Goal: Task Accomplishment & Management: Manage account settings

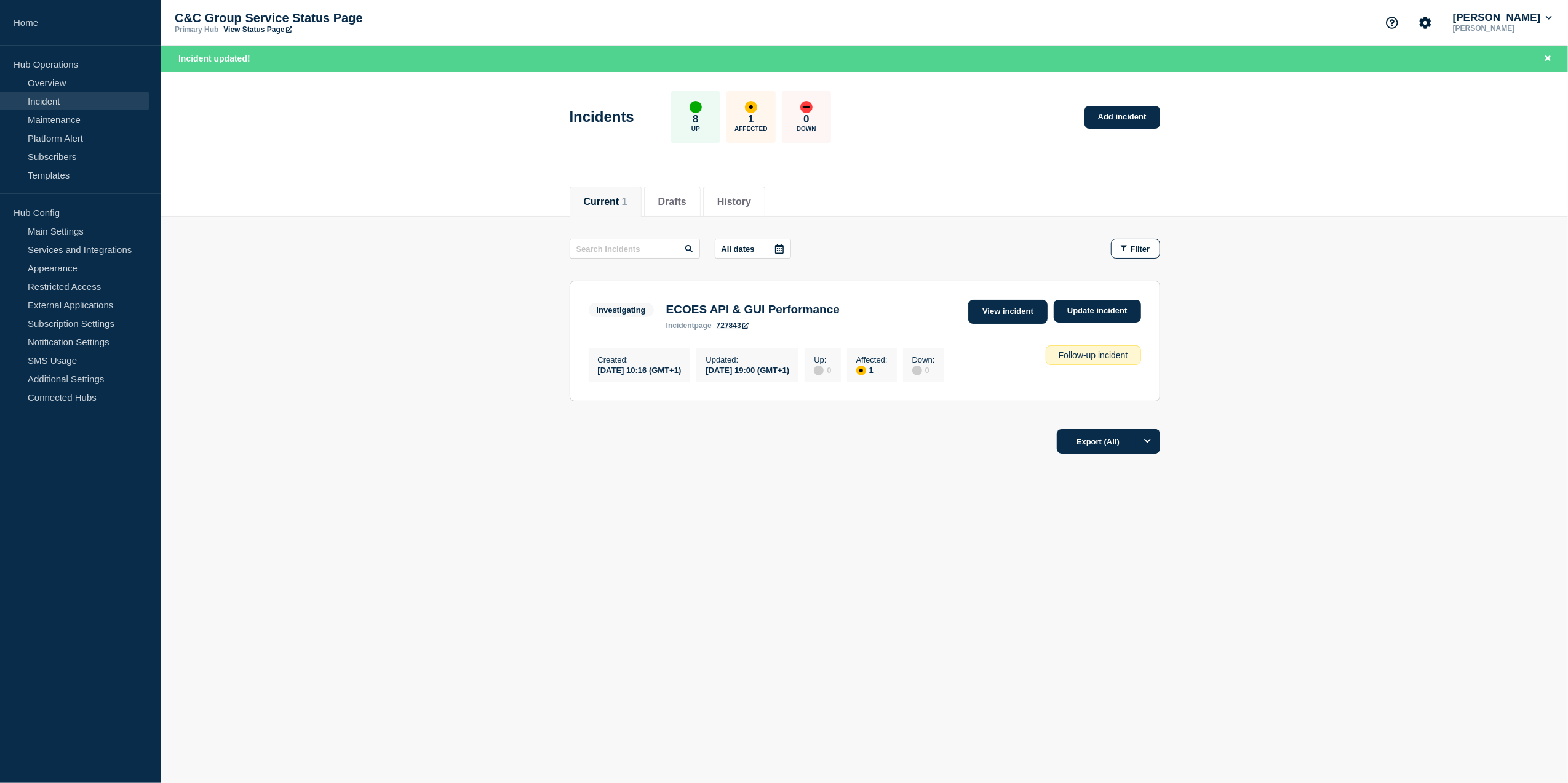
click at [1014, 309] on link "View incident" at bounding box center [1008, 312] width 79 height 24
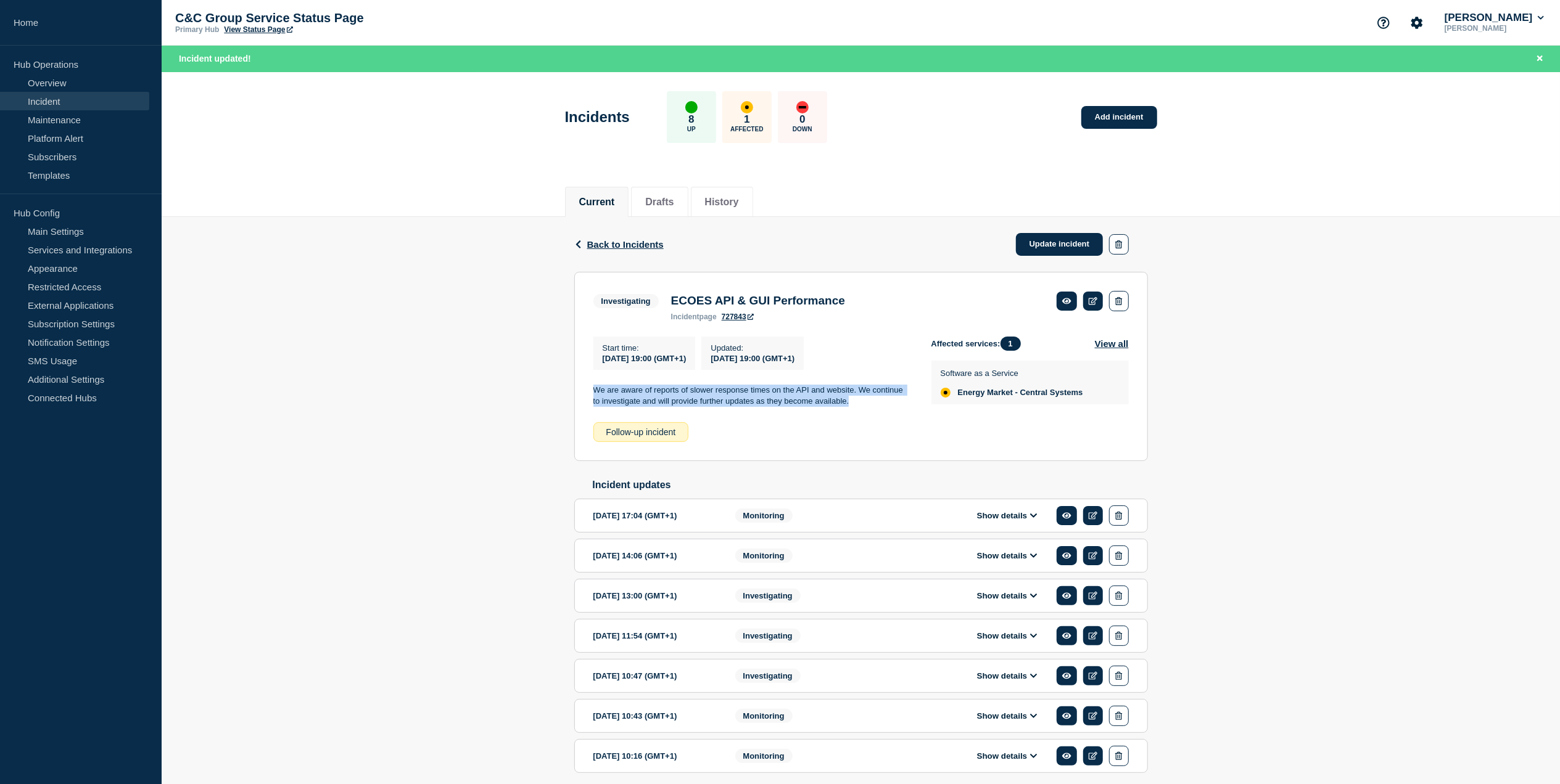
drag, startPoint x: 866, startPoint y: 408, endPoint x: 591, endPoint y: 386, distance: 275.9
click at [591, 386] on section "Investigating ECOES API & GUI Performance incident page 727843 Start time : [DA…" at bounding box center [861, 366] width 574 height 189
drag, startPoint x: 591, startPoint y: 386, endPoint x: 601, endPoint y: 392, distance: 11.7
copy p "We are aware of reports of slower response times on the API and website. We con…"
click at [1044, 248] on link "Update incident" at bounding box center [1059, 244] width 88 height 22
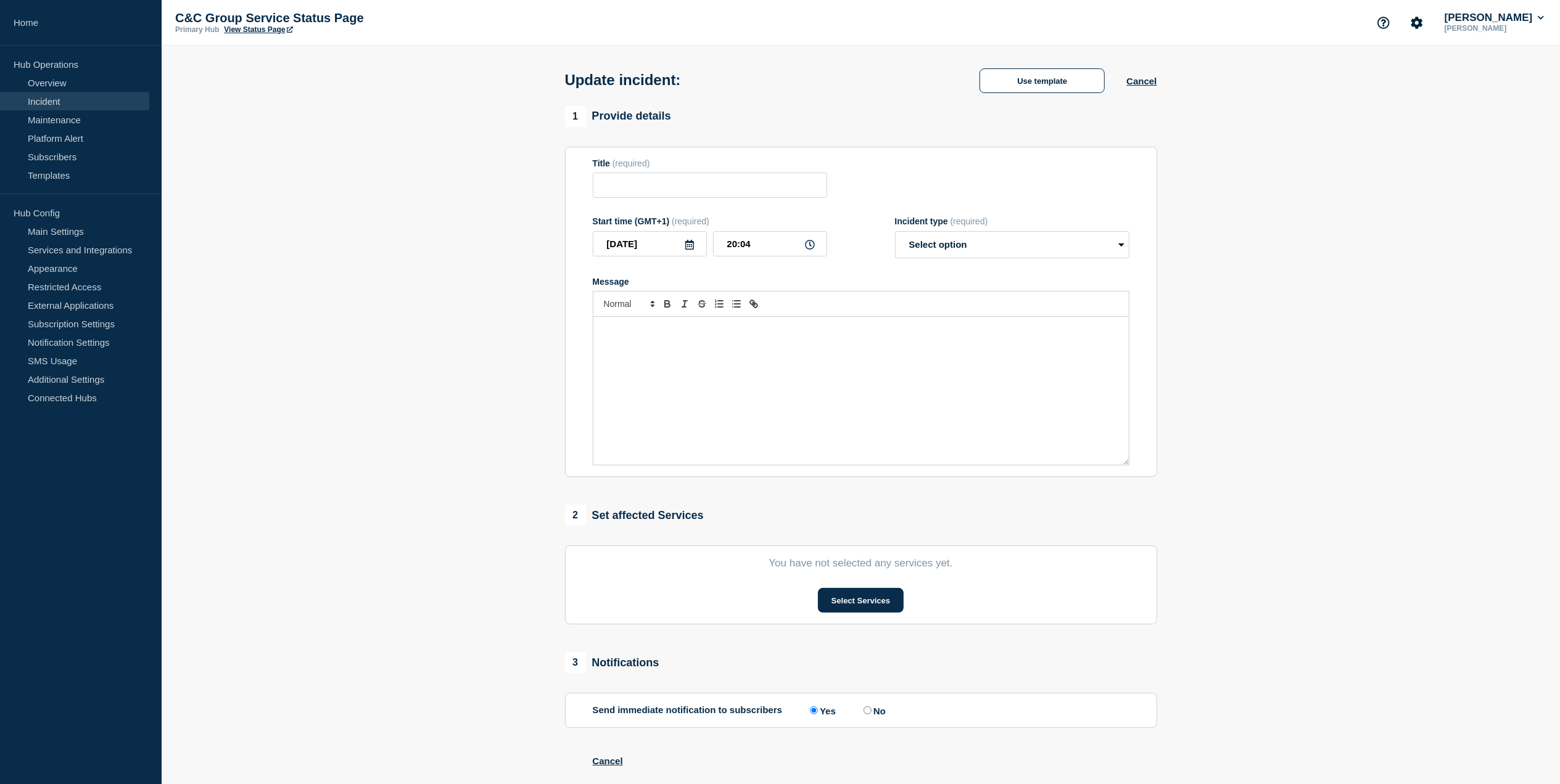
type input "ECOES API & GUI Performance"
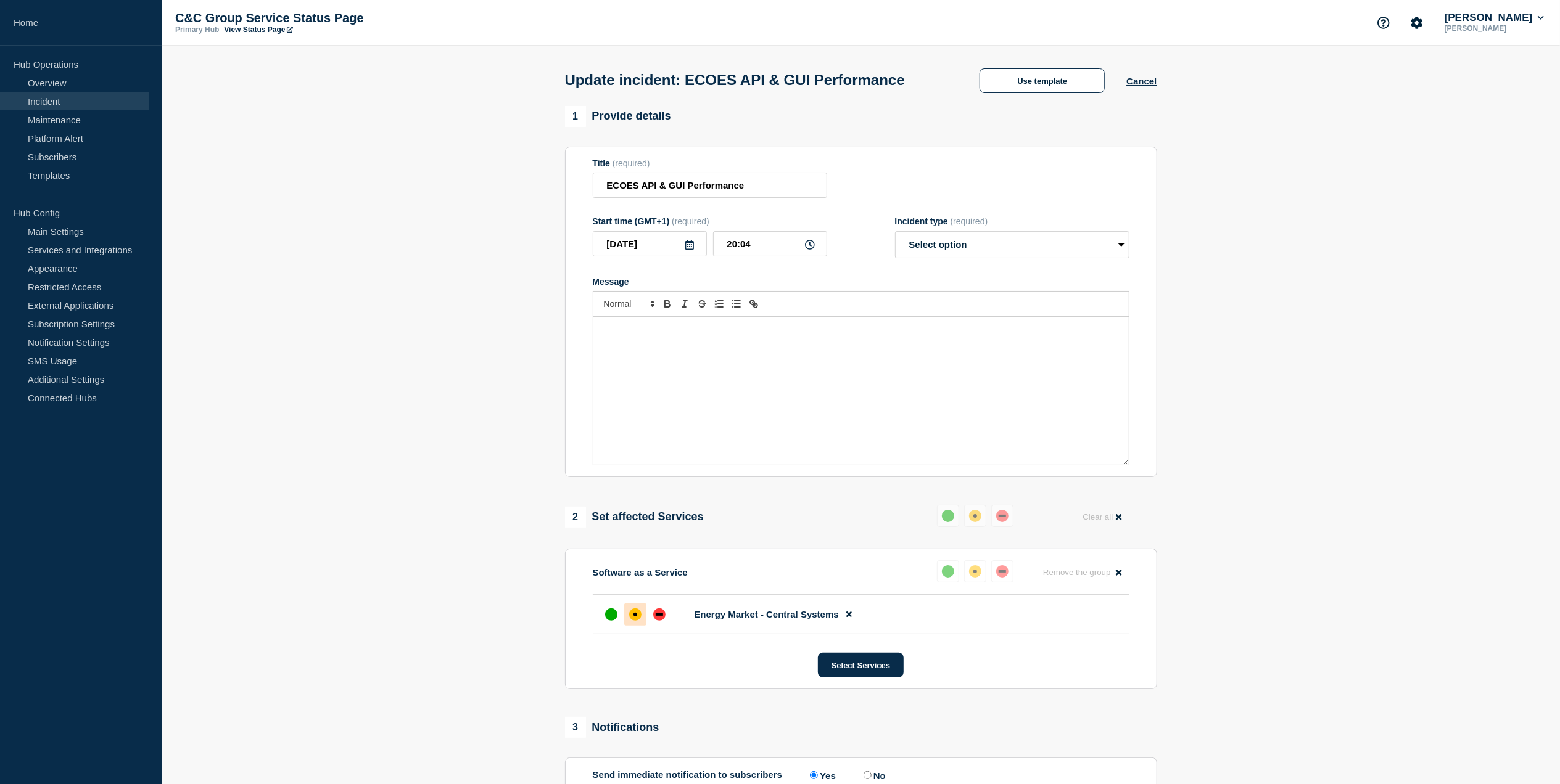
click at [755, 344] on div "Message" at bounding box center [861, 391] width 536 height 148
click at [1008, 250] on select "Select option Investigating Identified Monitoring Resolved" at bounding box center [1012, 245] width 235 height 27
select select "investigating"
click at [895, 235] on select "Select option Investigating Identified Monitoring Resolved" at bounding box center [1012, 245] width 235 height 27
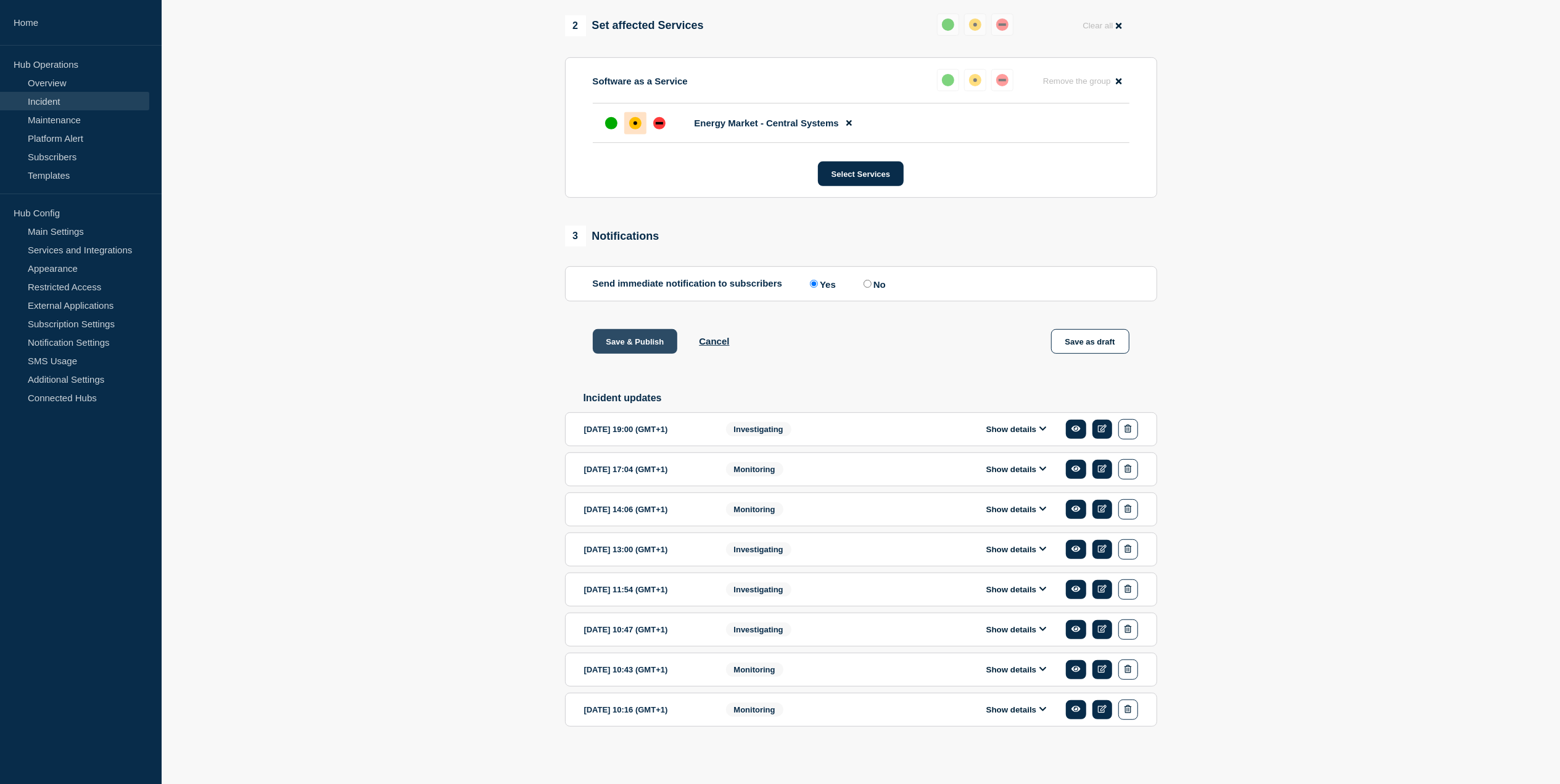
click at [627, 336] on button "Save & Publish" at bounding box center [635, 341] width 85 height 25
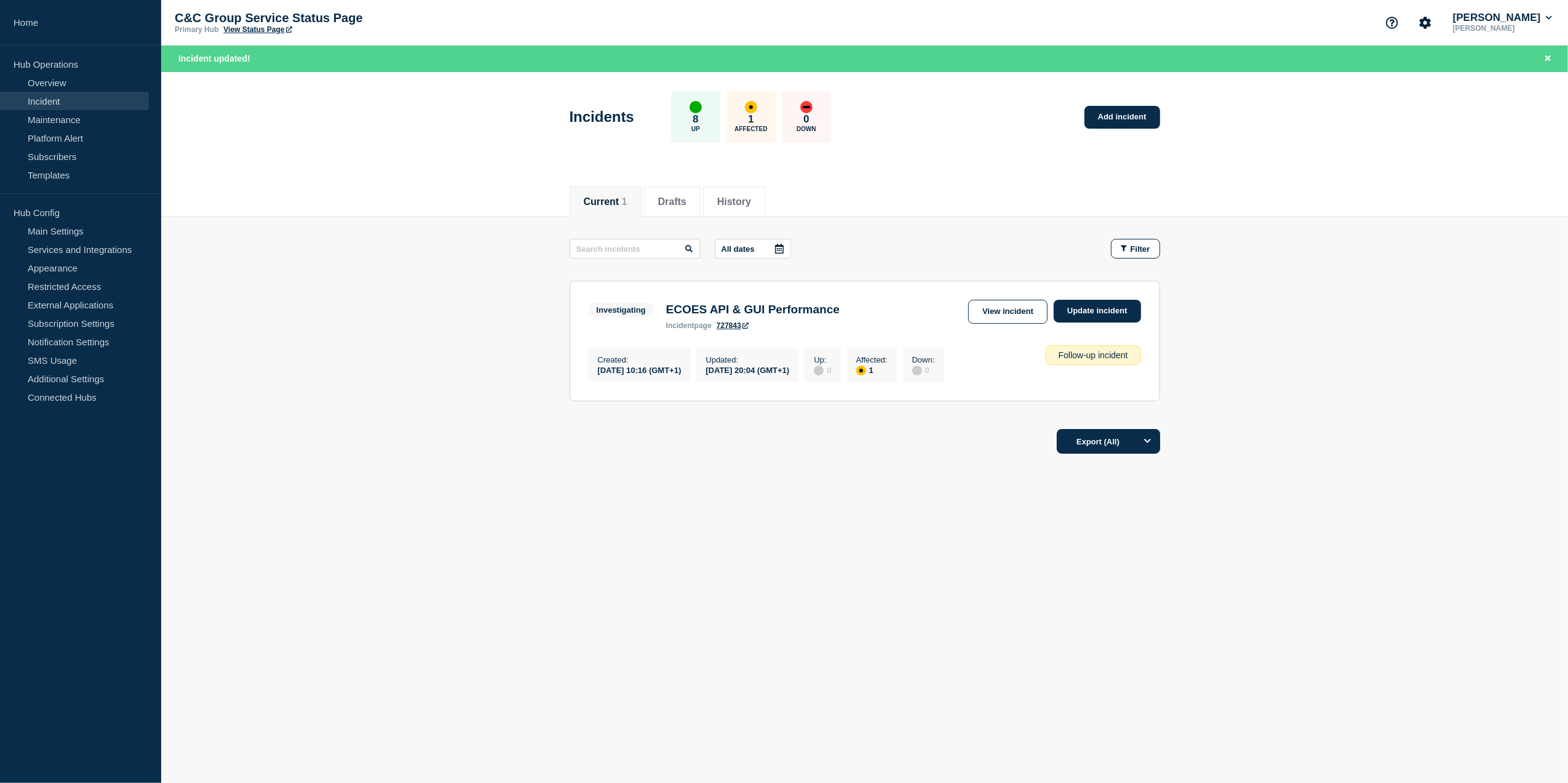
click at [994, 322] on link "View incident" at bounding box center [1008, 312] width 79 height 24
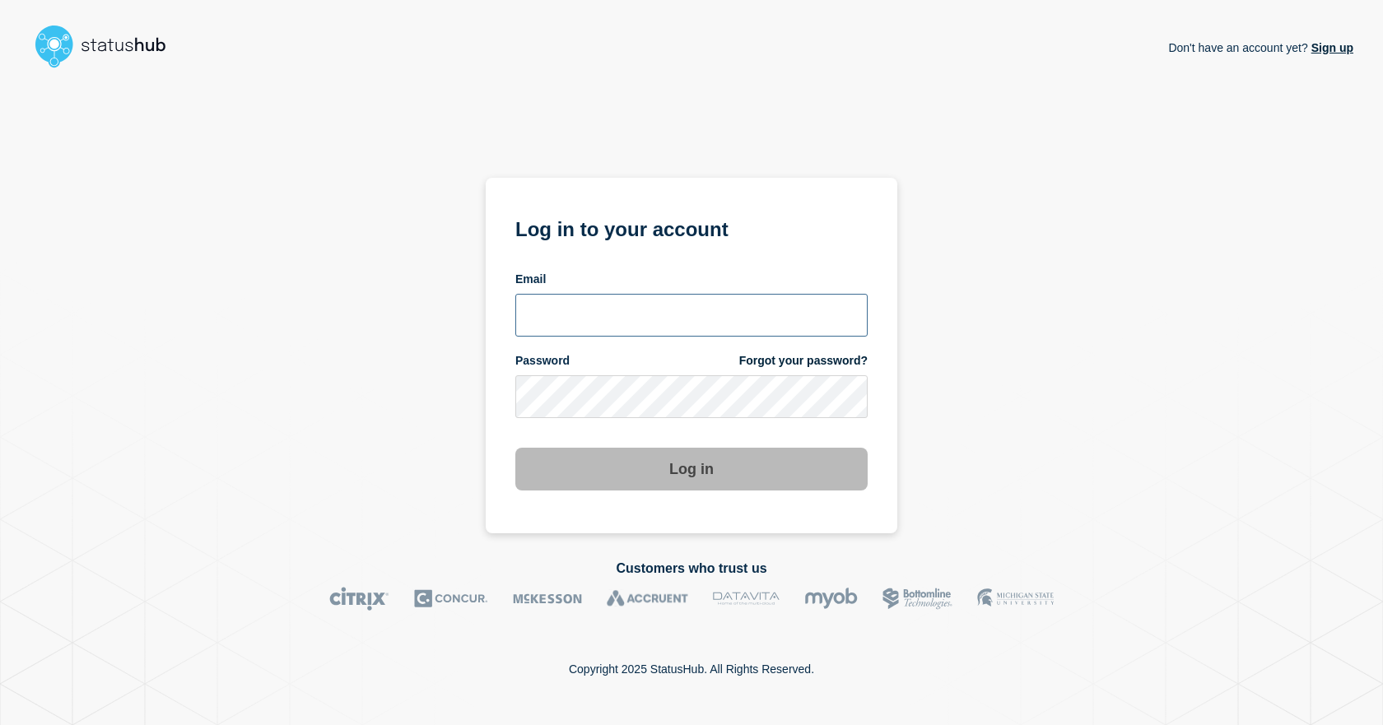
type input "[PERSON_NAME][EMAIL_ADDRESS][PERSON_NAME][DOMAIN_NAME]"
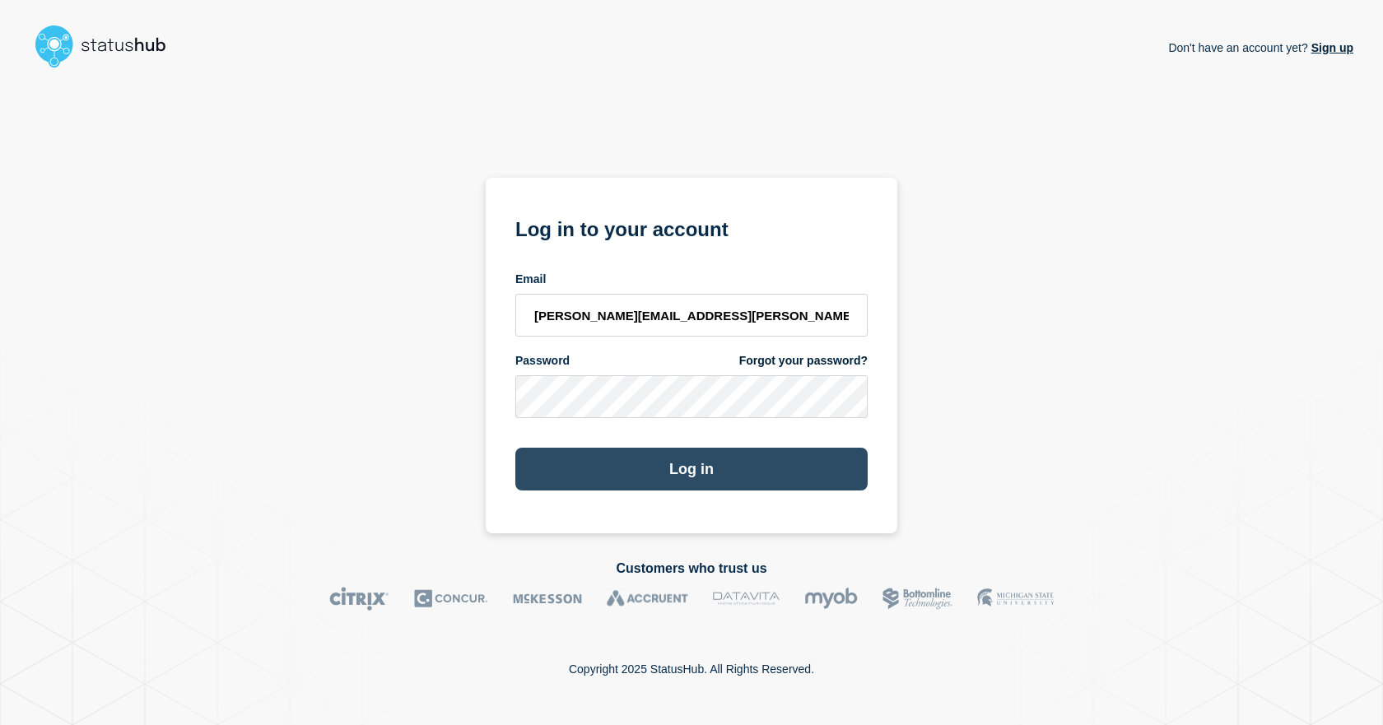
click at [606, 477] on button "Log in" at bounding box center [691, 469] width 352 height 43
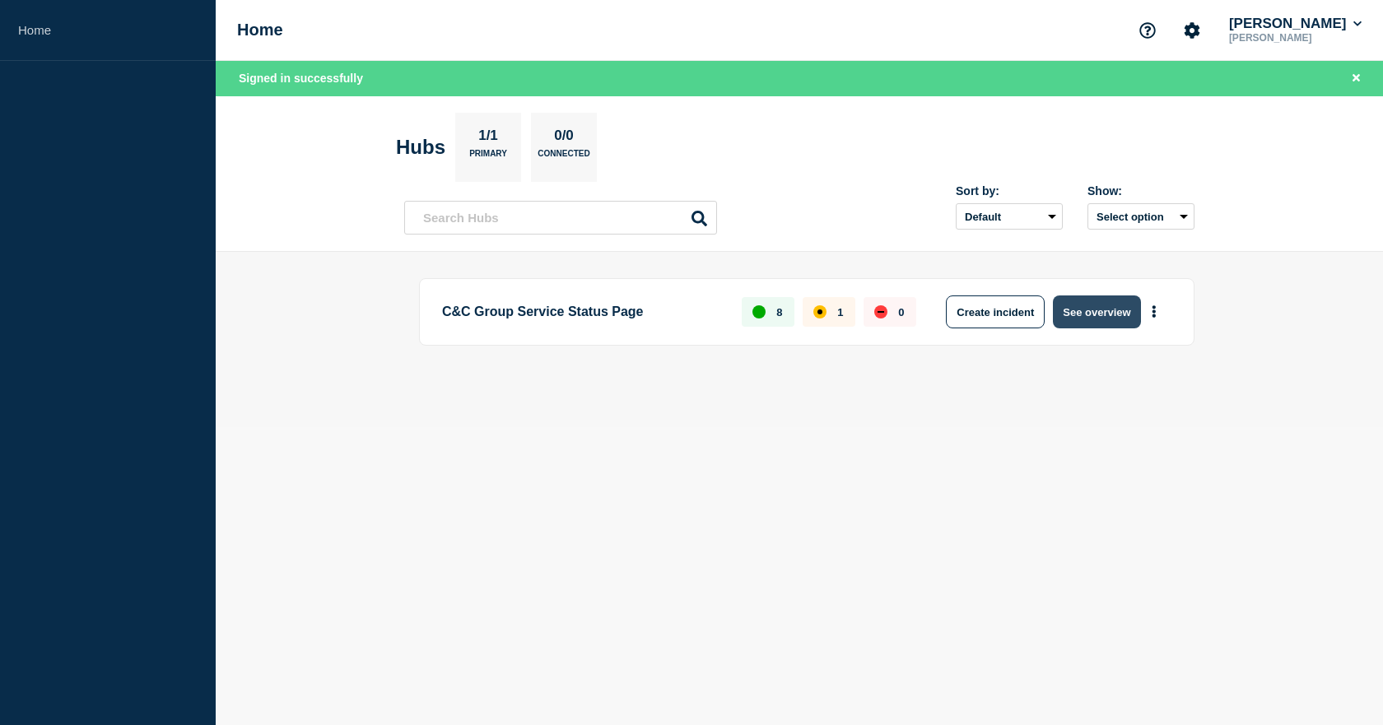
click at [1096, 312] on button "See overview" at bounding box center [1096, 312] width 87 height 33
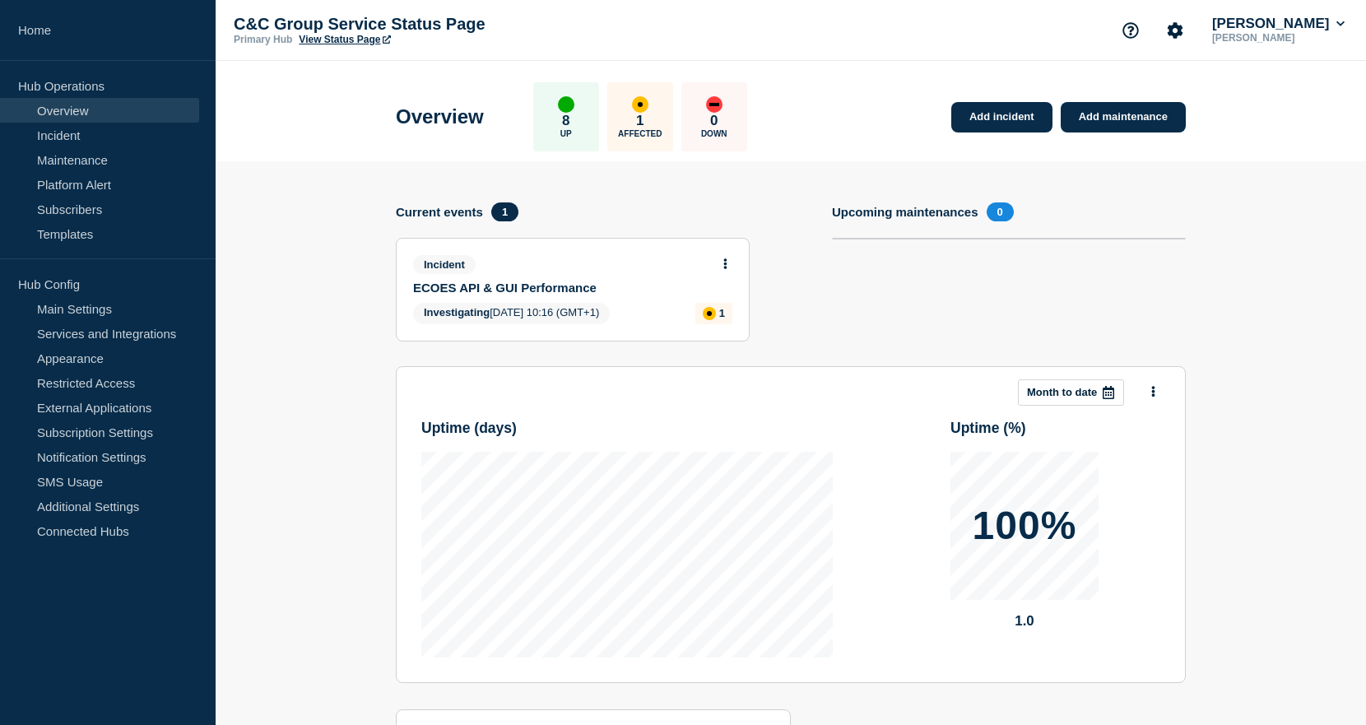
click at [724, 260] on icon at bounding box center [725, 263] width 3 height 11
click at [728, 300] on link "View incident" at bounding box center [720, 302] width 68 height 13
